Goal: Task Accomplishment & Management: Manage account settings

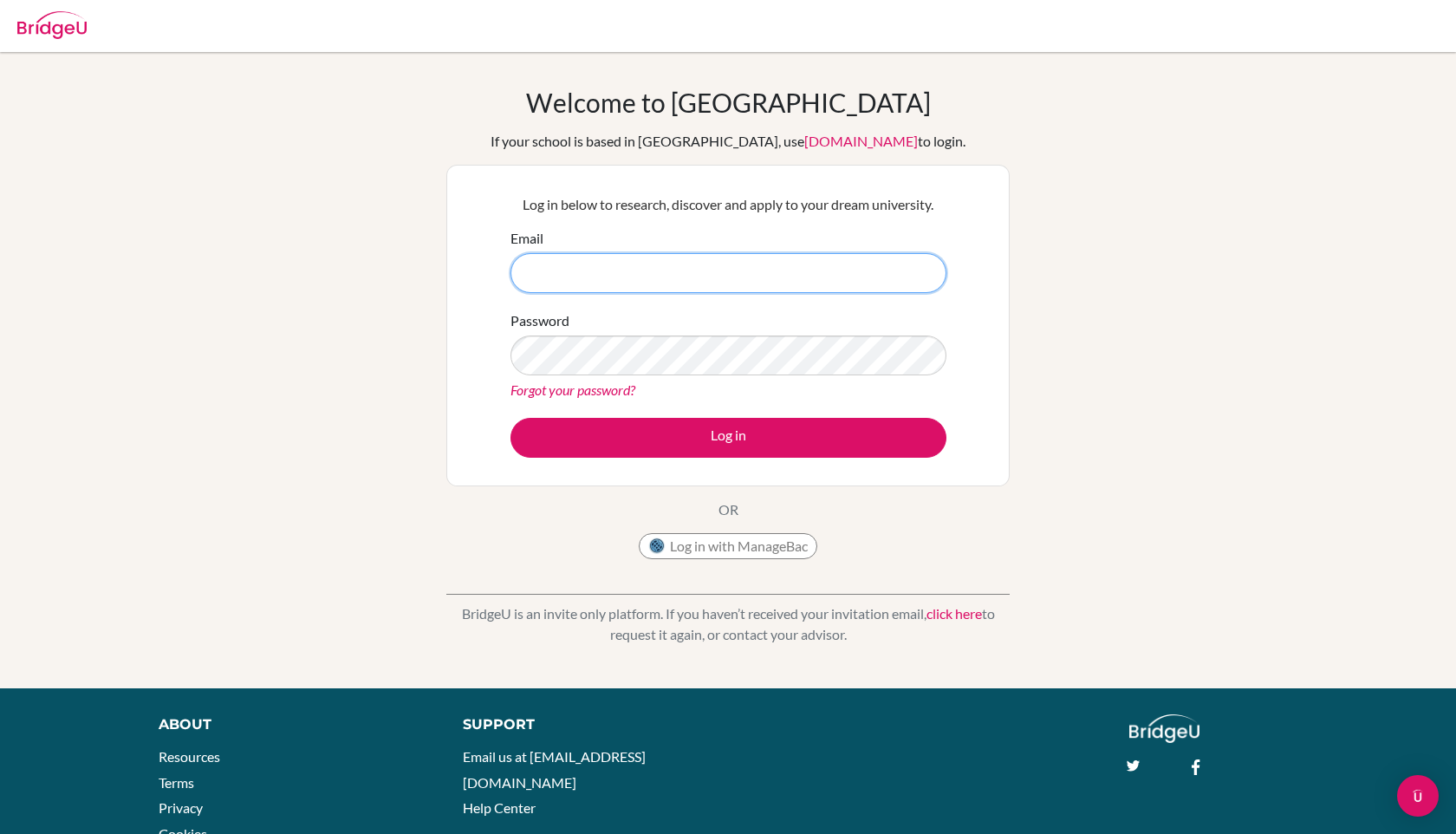
click at [625, 252] on div "Email" at bounding box center [728, 260] width 435 height 65
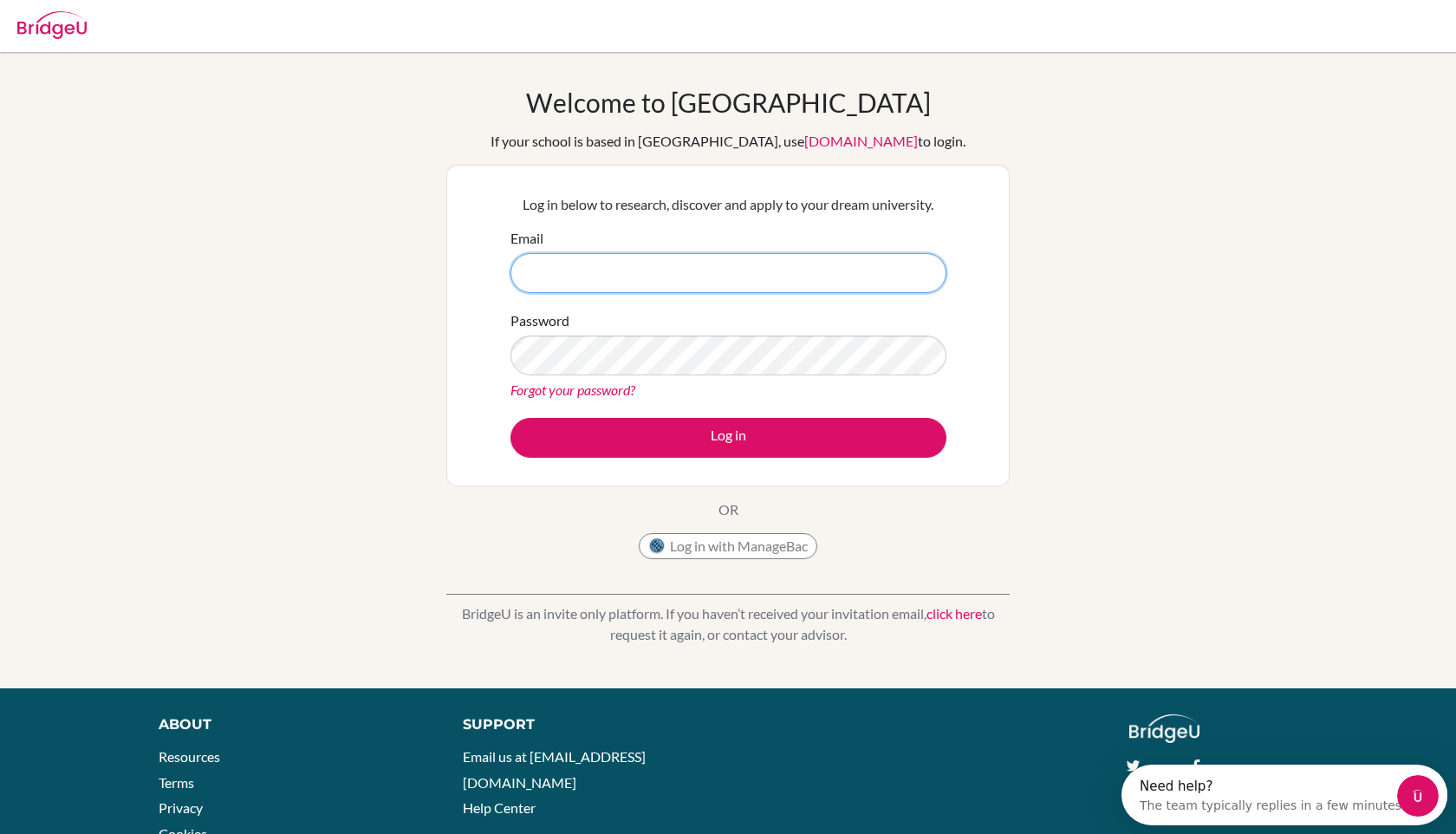
type input "nathaniel.dei@icsghana.info"
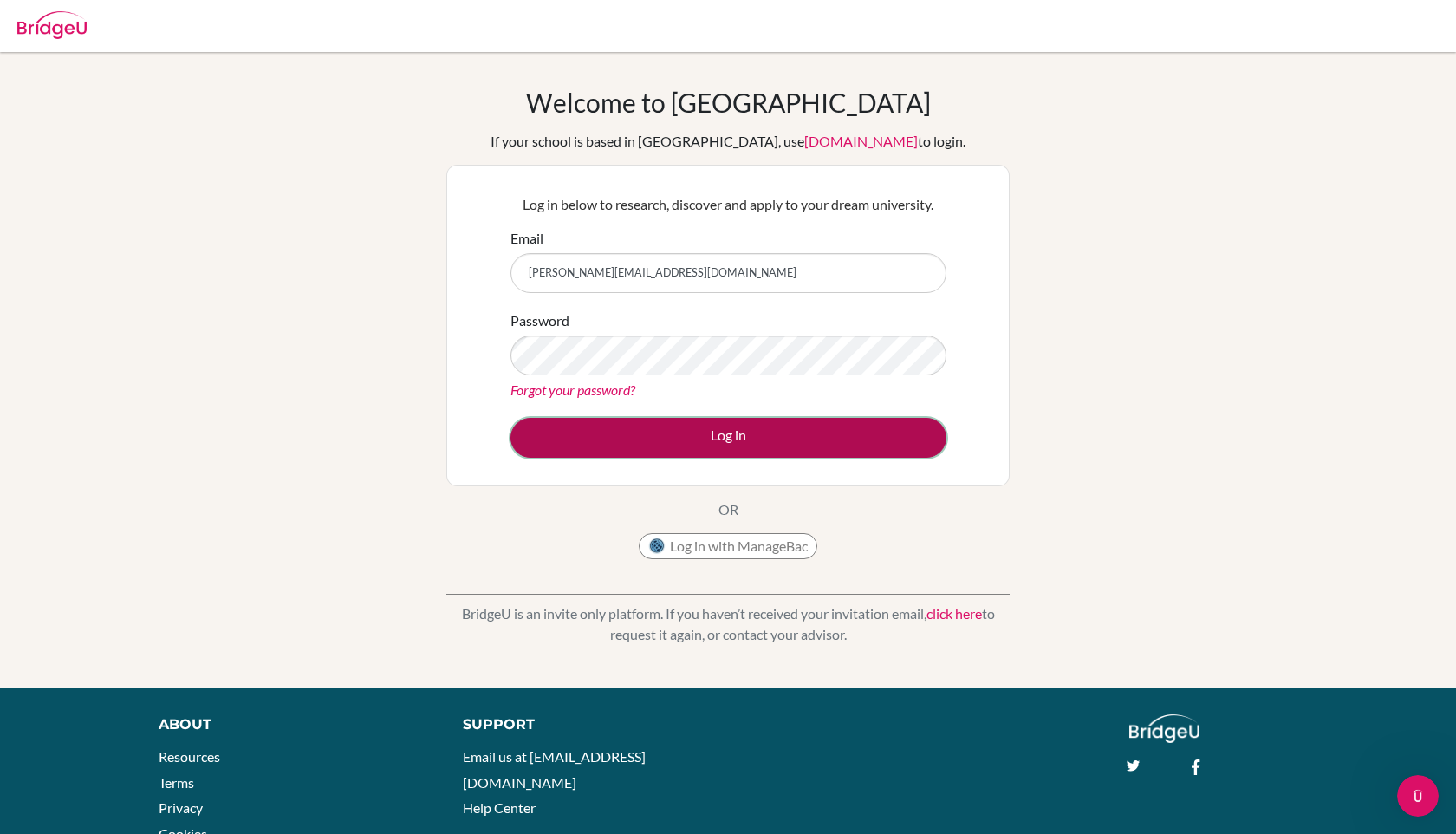
click at [700, 435] on button "Log in" at bounding box center [728, 438] width 435 height 40
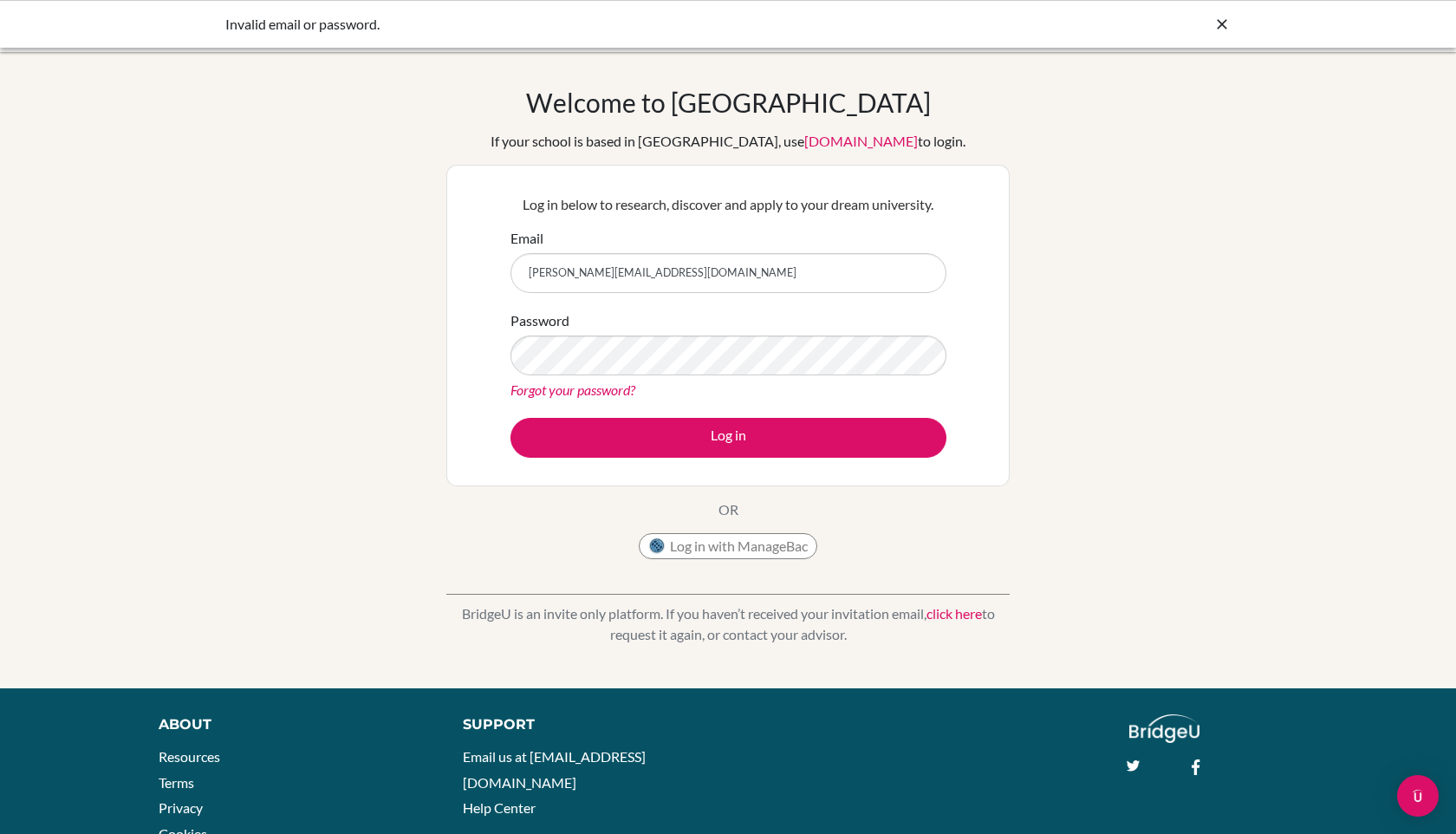
click at [686, 333] on div "Password Forgot your password?" at bounding box center [728, 355] width 435 height 90
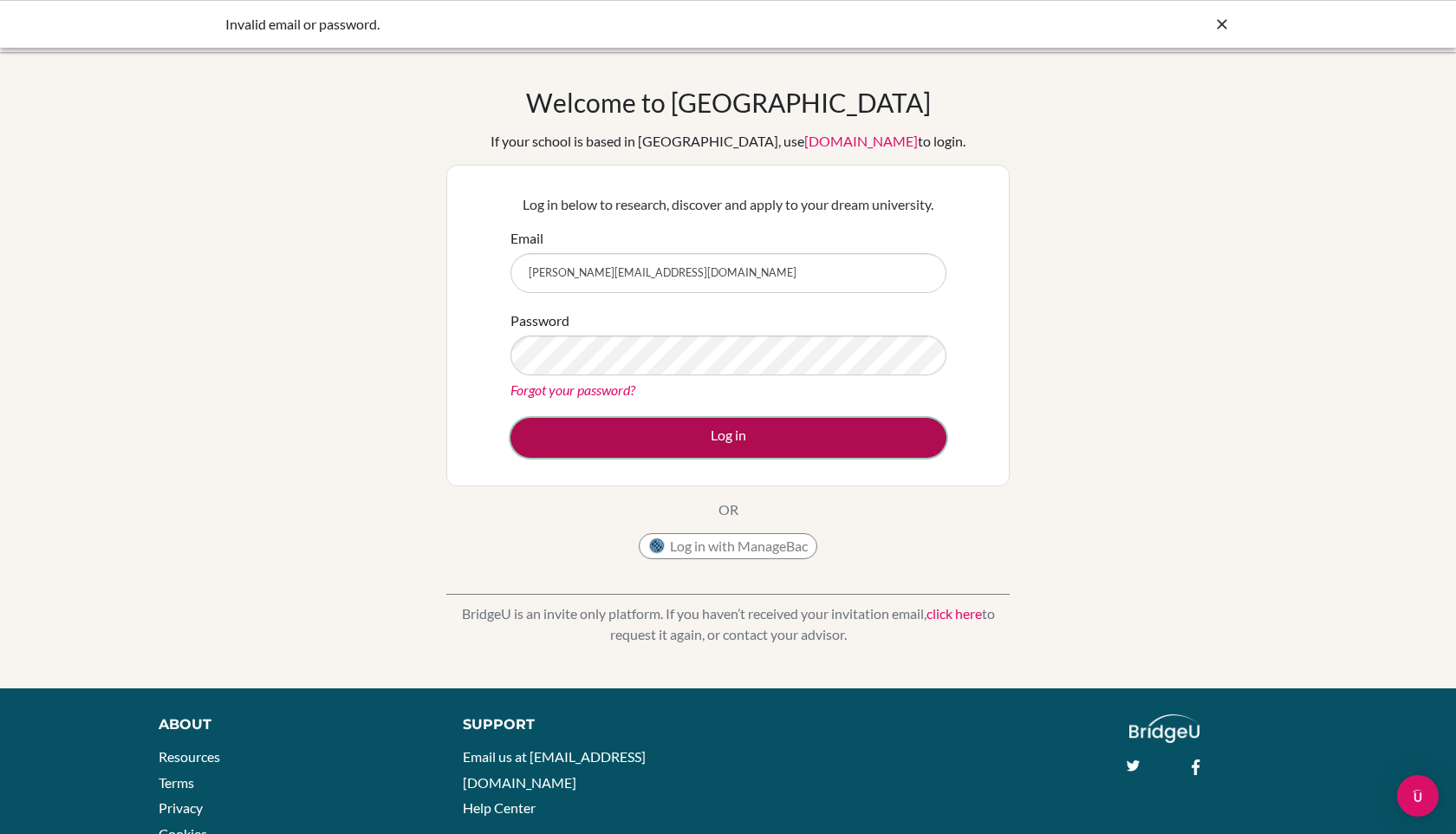
click at [693, 427] on button "Log in" at bounding box center [728, 438] width 435 height 40
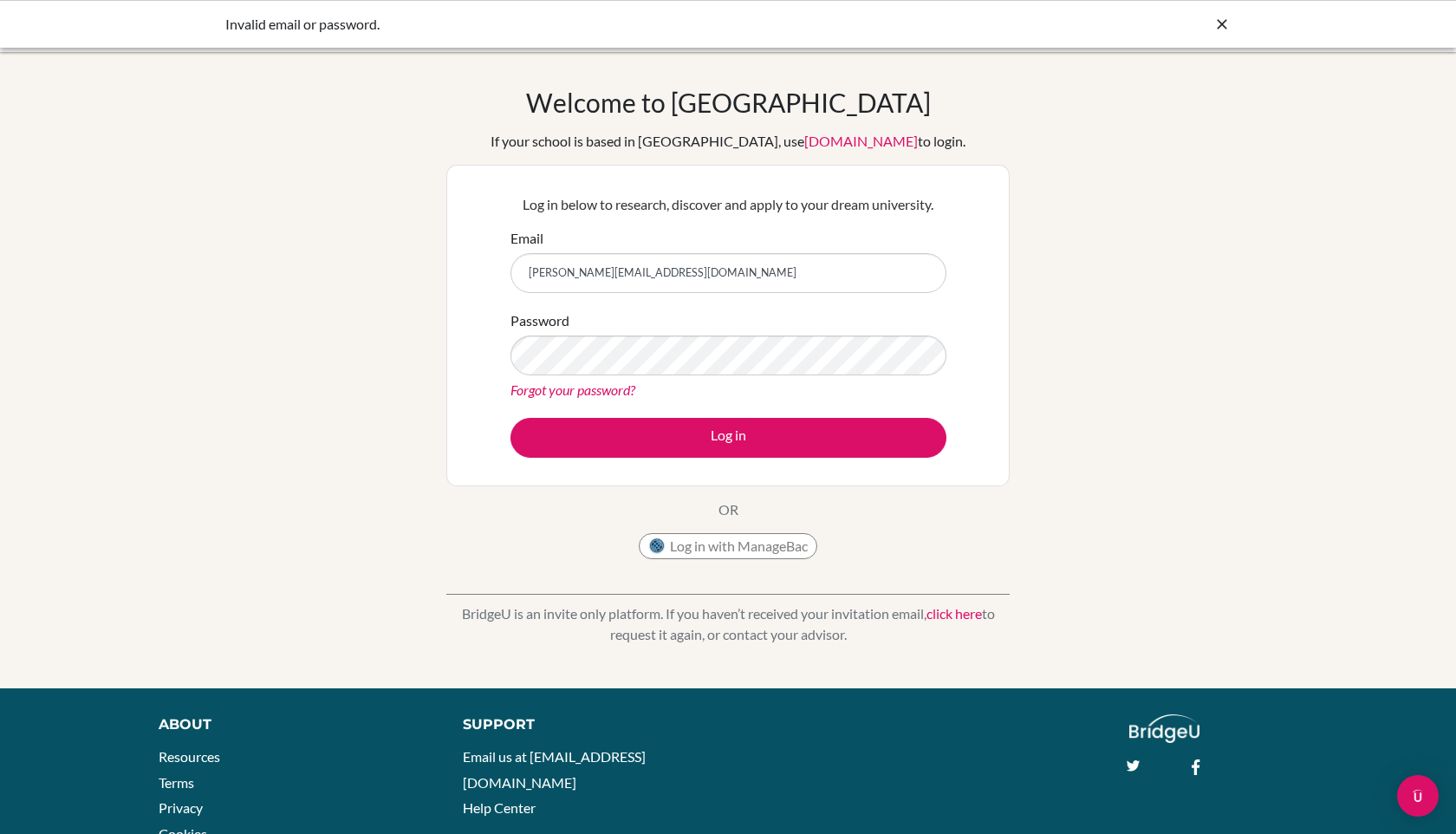
click at [571, 386] on link "Forgot your password?" at bounding box center [573, 390] width 125 height 17
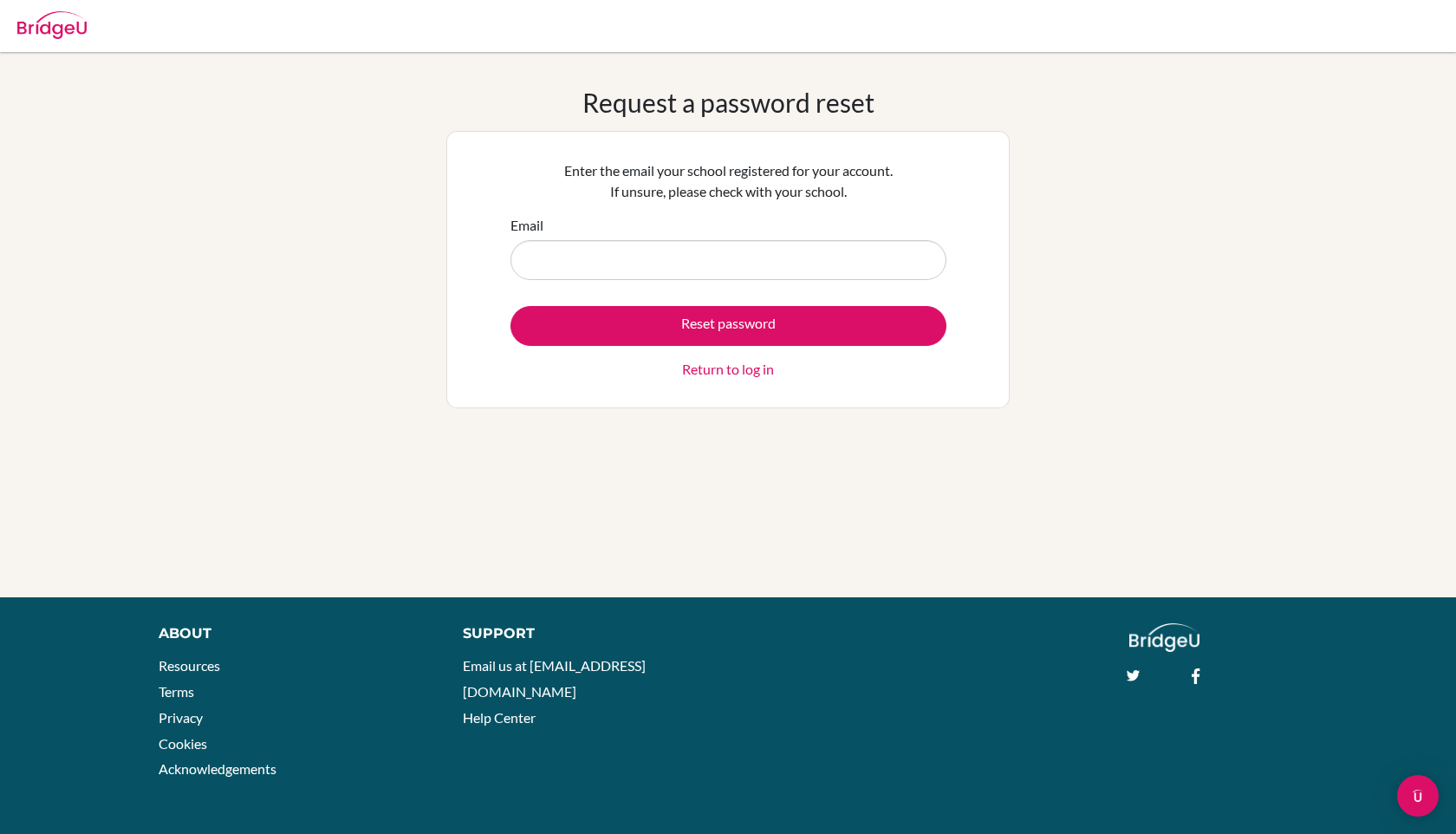
type input "[PERSON_NAME][EMAIL_ADDRESS][DOMAIN_NAME]"
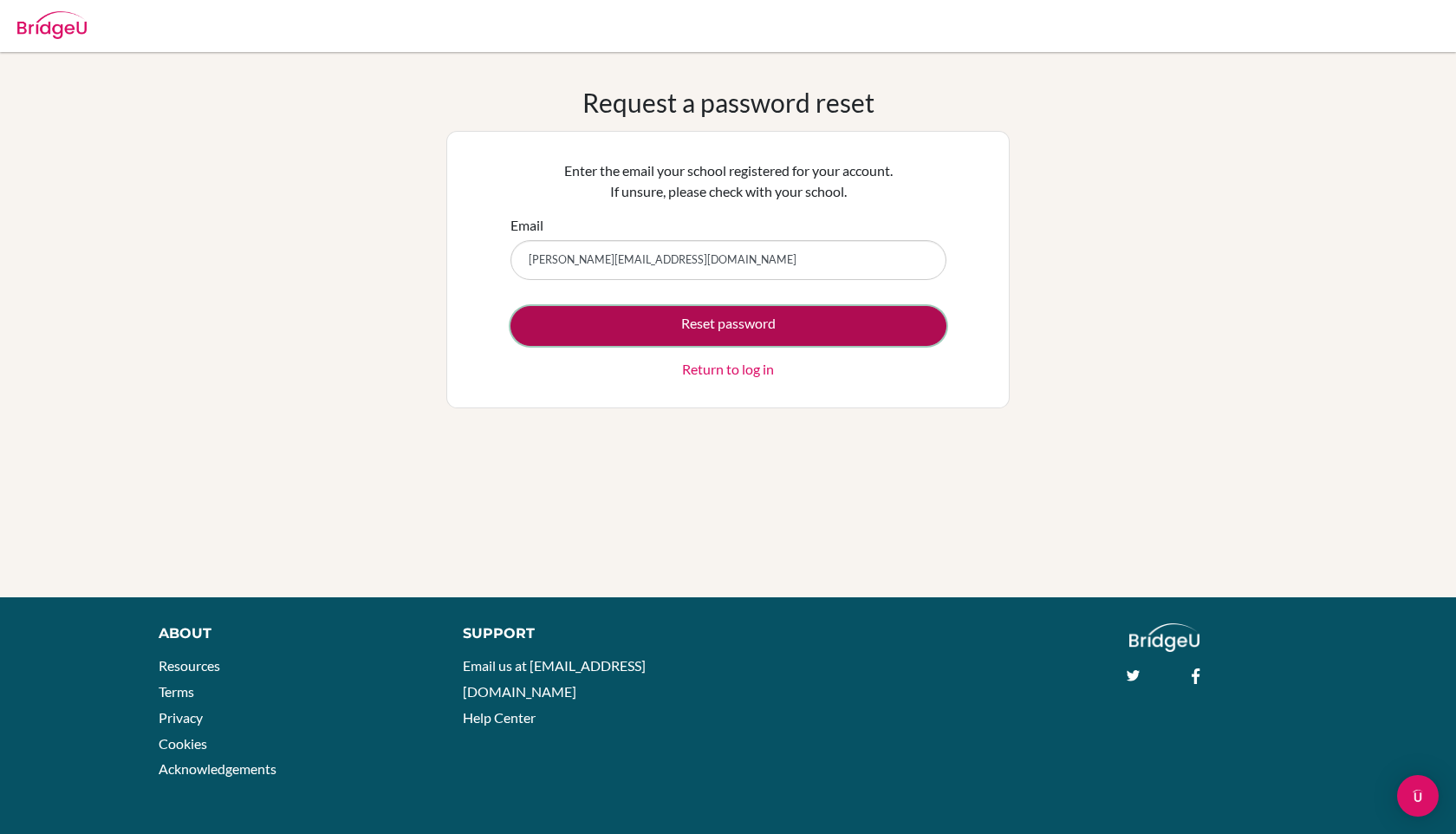
click at [625, 318] on button "Reset password" at bounding box center [728, 326] width 435 height 40
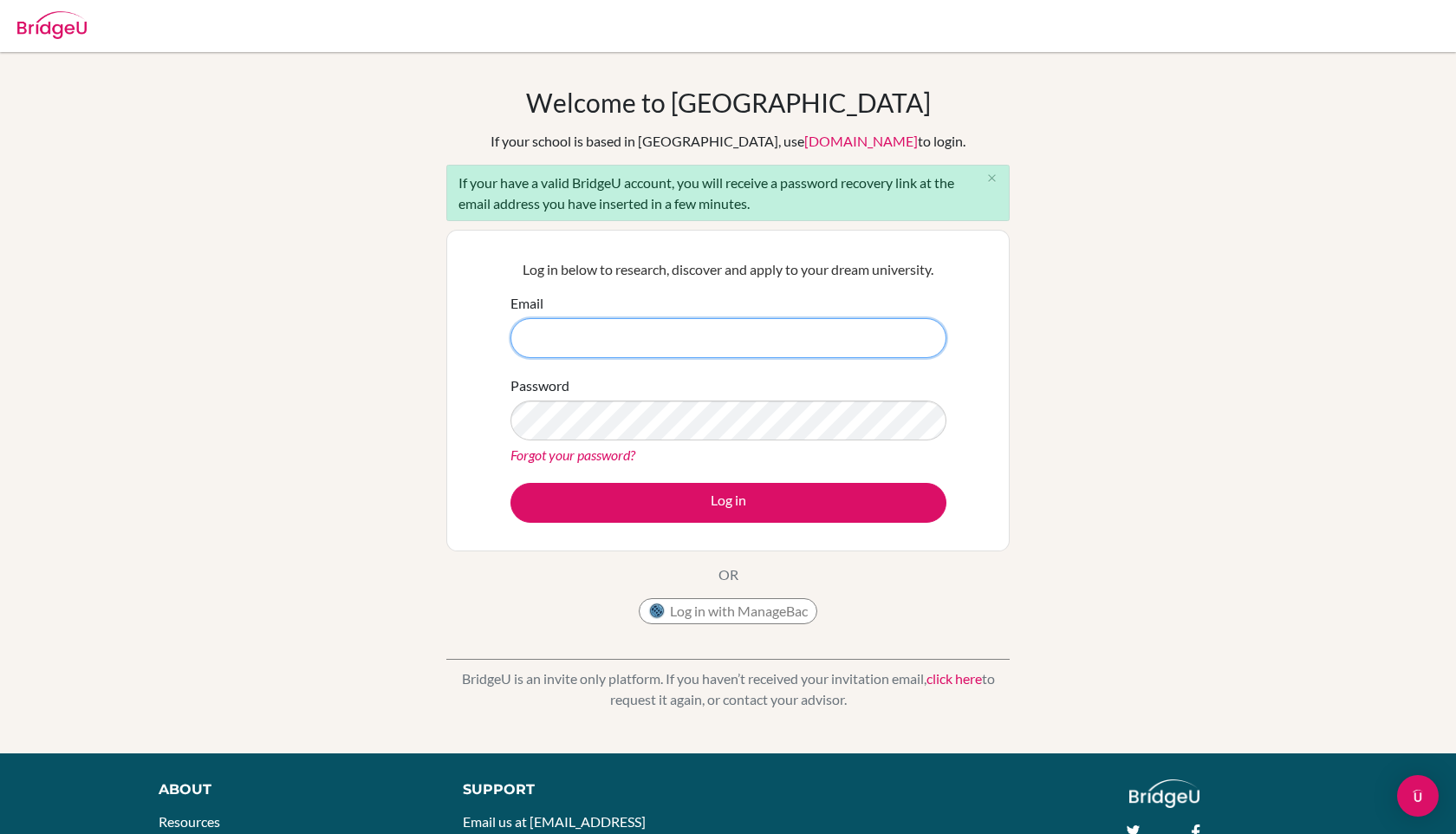
click at [688, 334] on input "Email" at bounding box center [728, 338] width 435 height 40
type input "nathaniel.dei@icsghana.info"
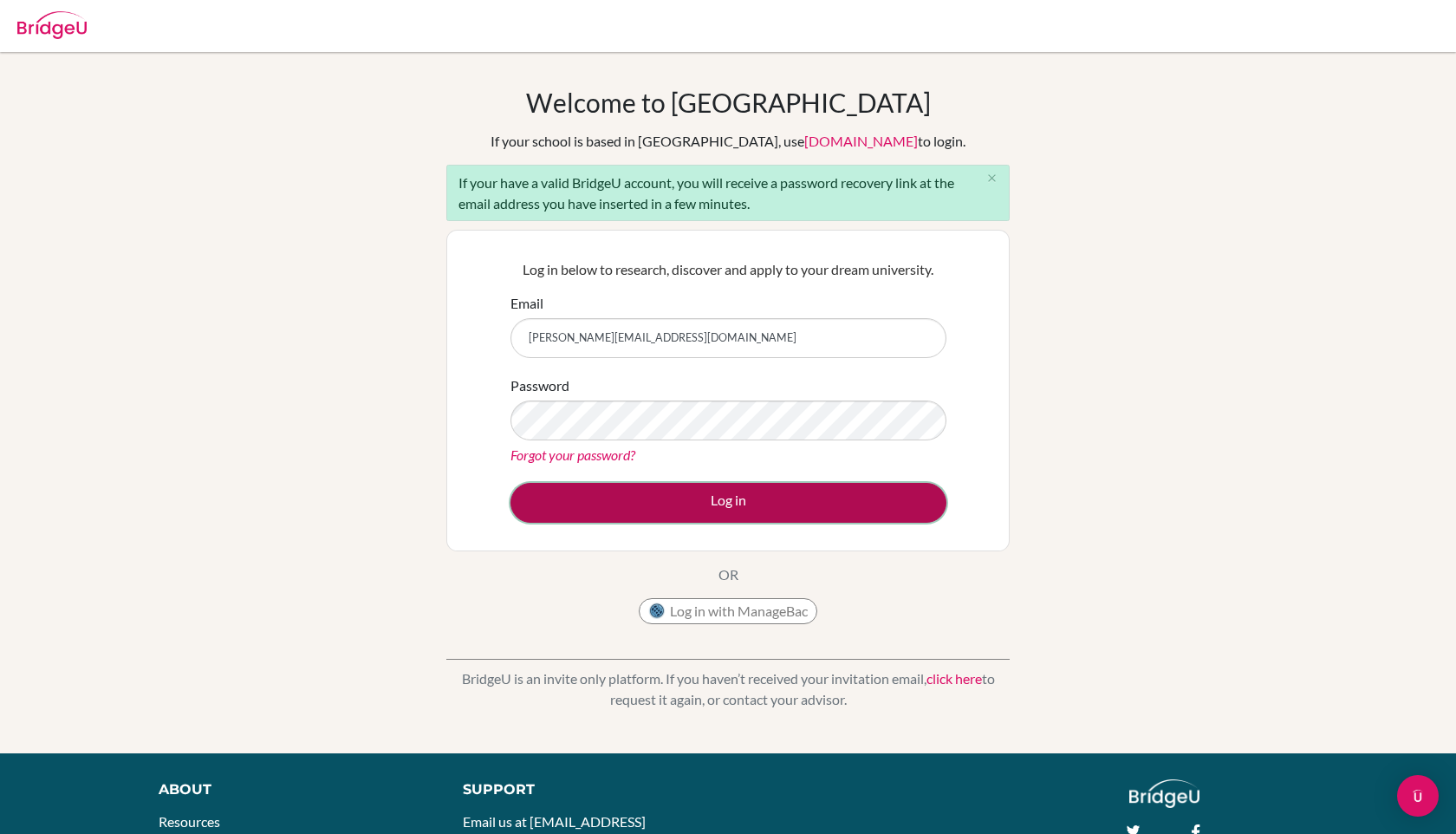
click at [677, 511] on button "Log in" at bounding box center [728, 502] width 435 height 40
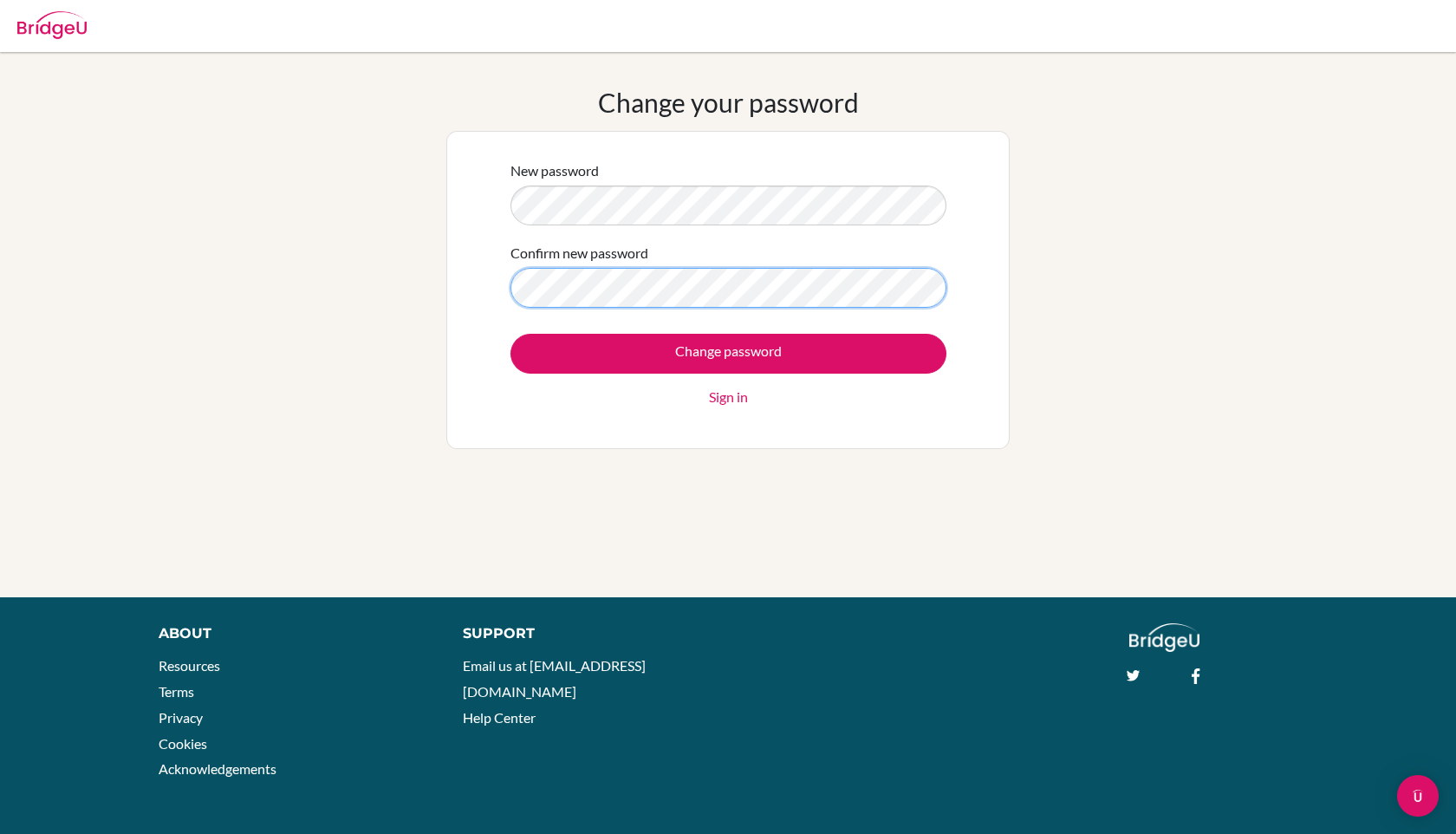
click at [511, 334] on input "Change password" at bounding box center [728, 353] width 435 height 40
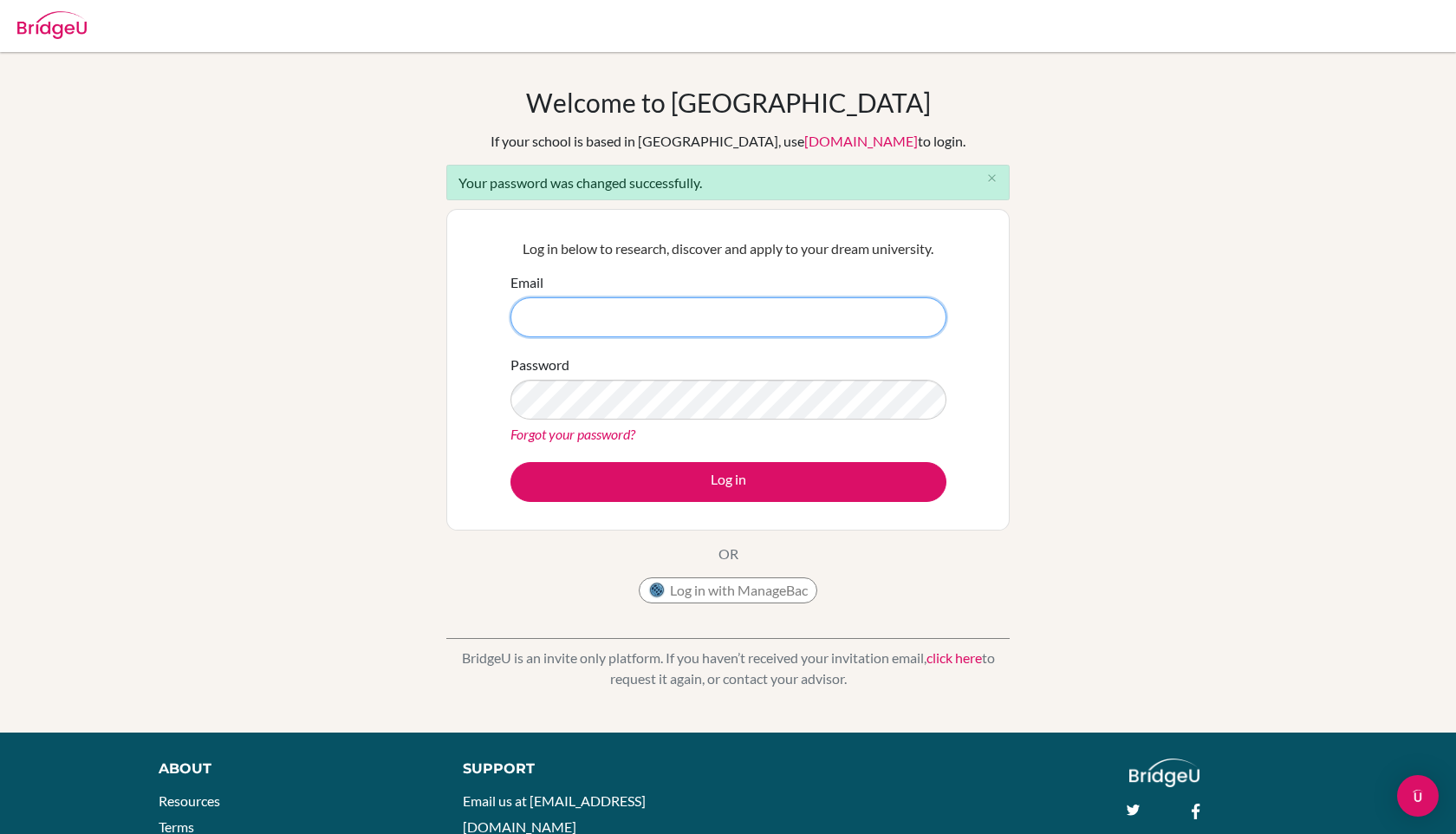
click at [848, 319] on input "Email" at bounding box center [728, 317] width 435 height 40
type input "[PERSON_NAME][EMAIL_ADDRESS][DOMAIN_NAME]"
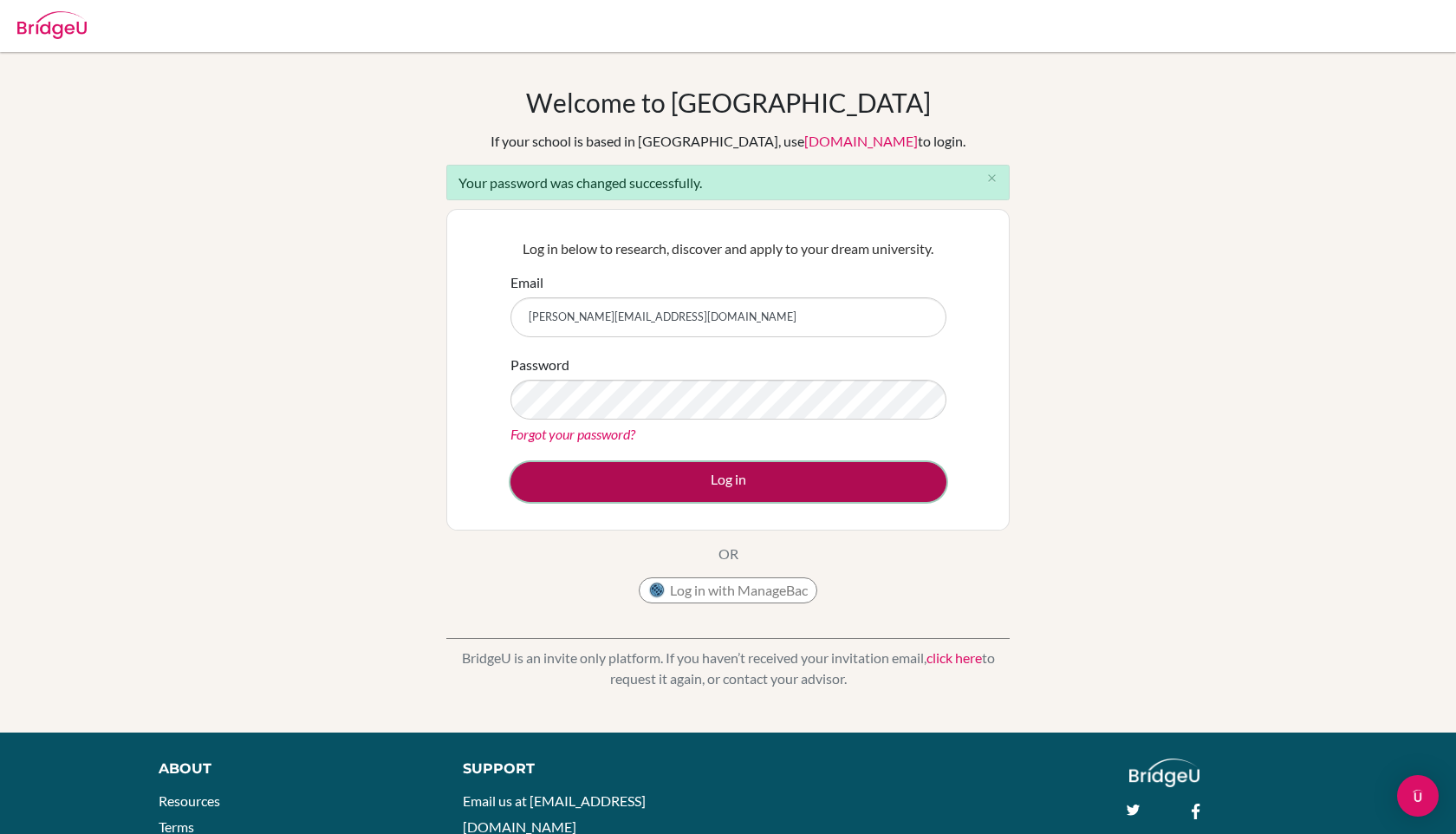
click at [756, 480] on button "Log in" at bounding box center [728, 482] width 435 height 40
